Goal: Find specific page/section: Find specific page/section

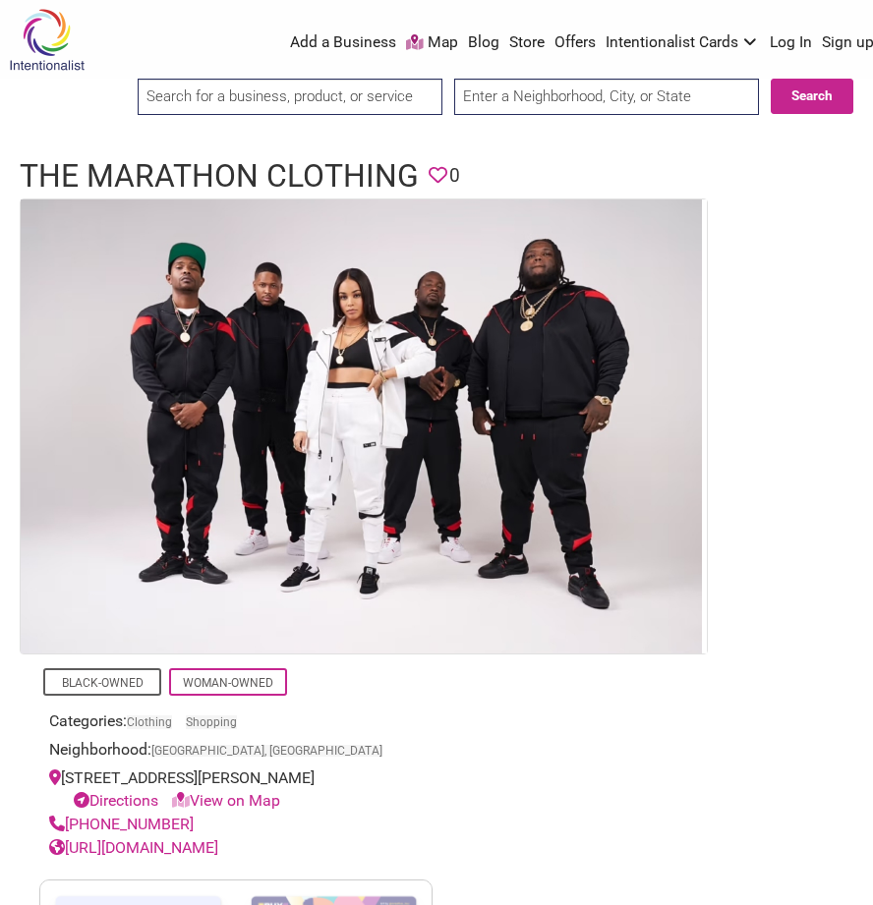
click at [249, 794] on link "View on Map" at bounding box center [226, 800] width 108 height 19
click at [259, 800] on link "View on Map" at bounding box center [226, 800] width 108 height 19
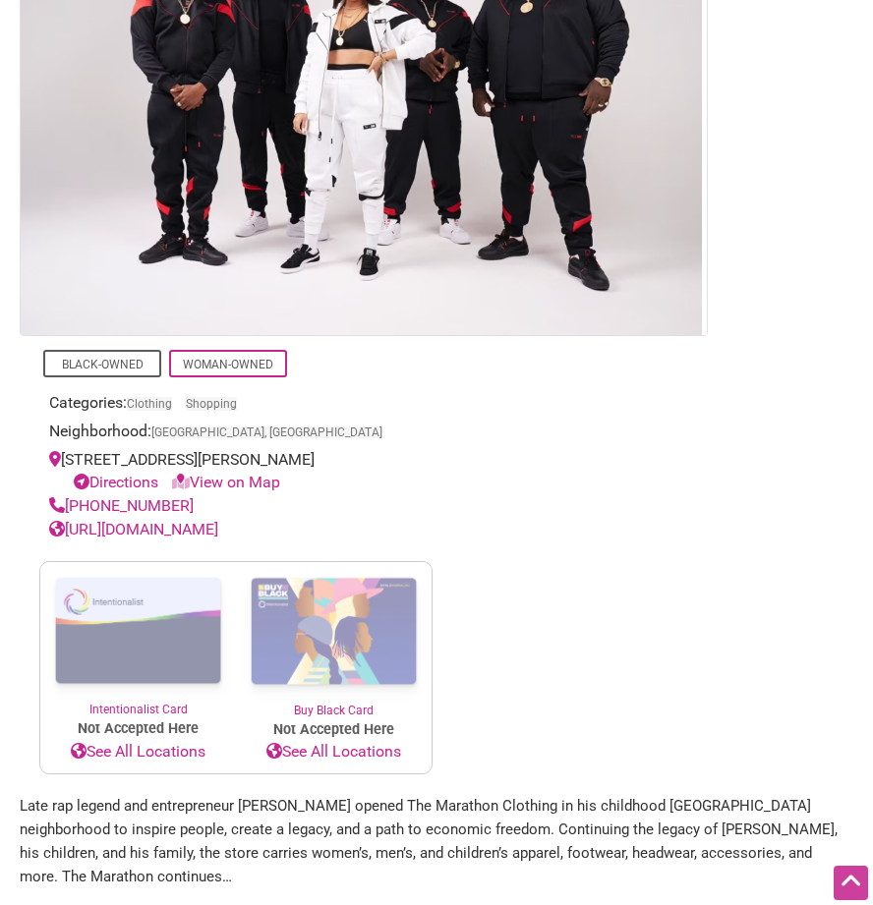
scroll to position [316, 0]
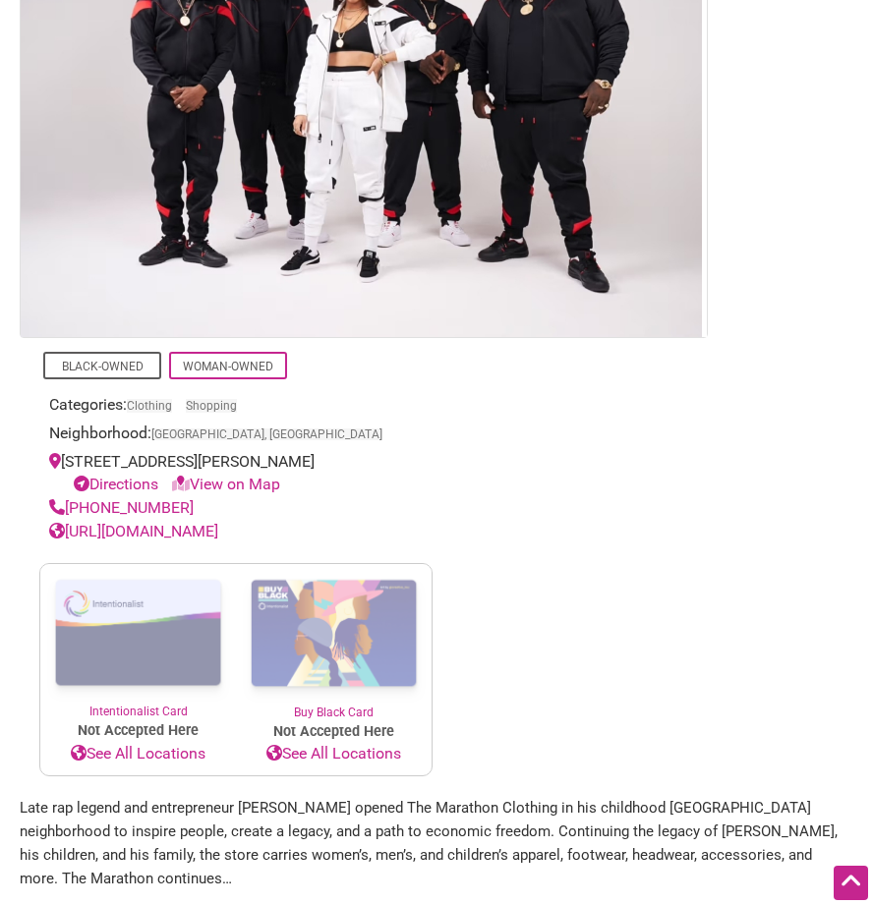
click at [190, 485] on icon at bounding box center [181, 485] width 18 height 16
click at [309, 456] on div "[STREET_ADDRESS][PERSON_NAME] Directions View on Map" at bounding box center [235, 473] width 373 height 47
drag, startPoint x: 412, startPoint y: 453, endPoint x: 35, endPoint y: 462, distance: 376.5
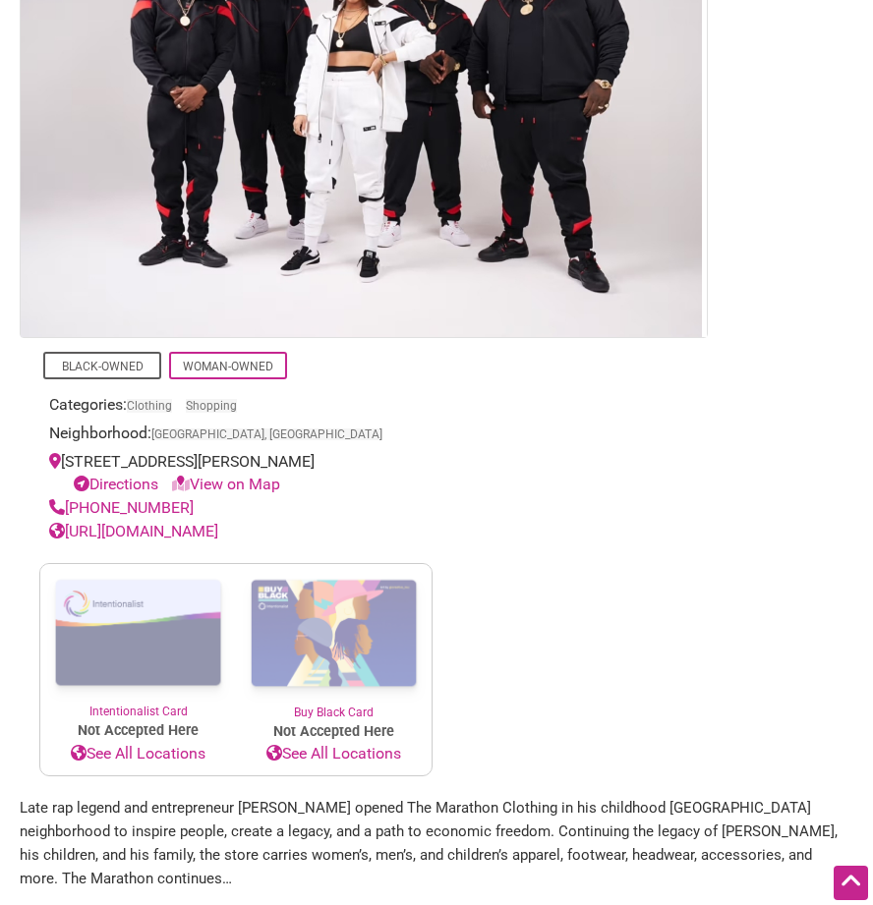
click at [35, 462] on div "Black-Owned Woman-Owned Categories: Clothing Shopping Neighborhood: [GEOGRAPHIC…" at bounding box center [236, 557] width 432 height 439
copy div "[STREET_ADDRESS][PERSON_NAME]"
click at [821, 73] on section "Black-Owned Woman-Owned Categories: Clothing Shopping Neighborhood: [GEOGRAPHIC…" at bounding box center [436, 329] width 833 height 894
